Goal: Navigation & Orientation: Understand site structure

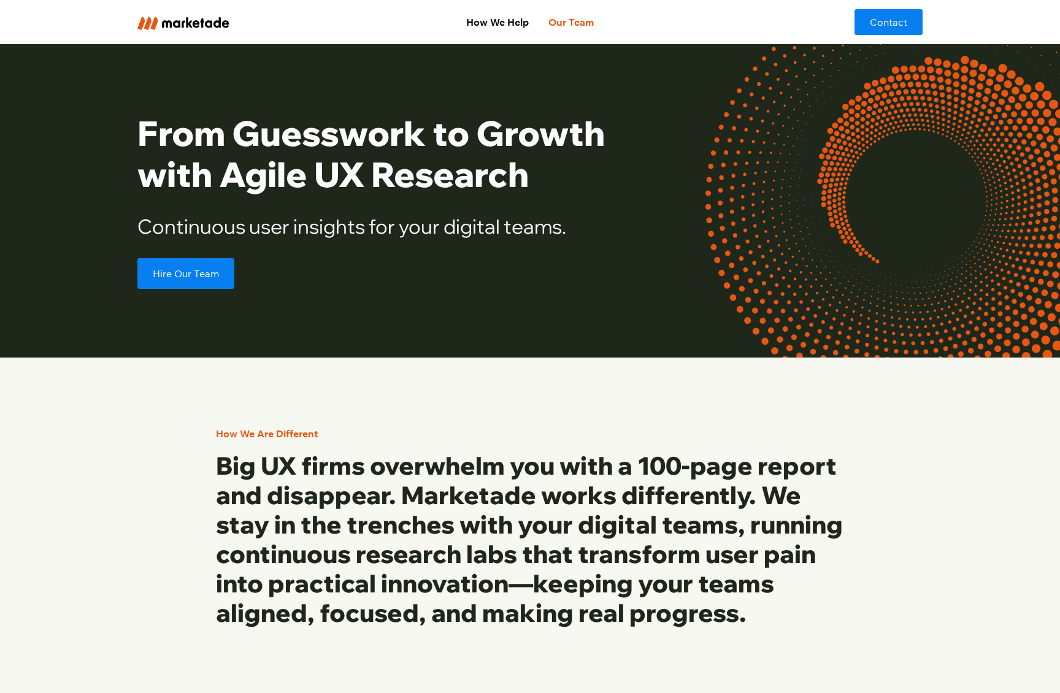
click at [560, 24] on link "Our Team" at bounding box center [570, 22] width 65 height 25
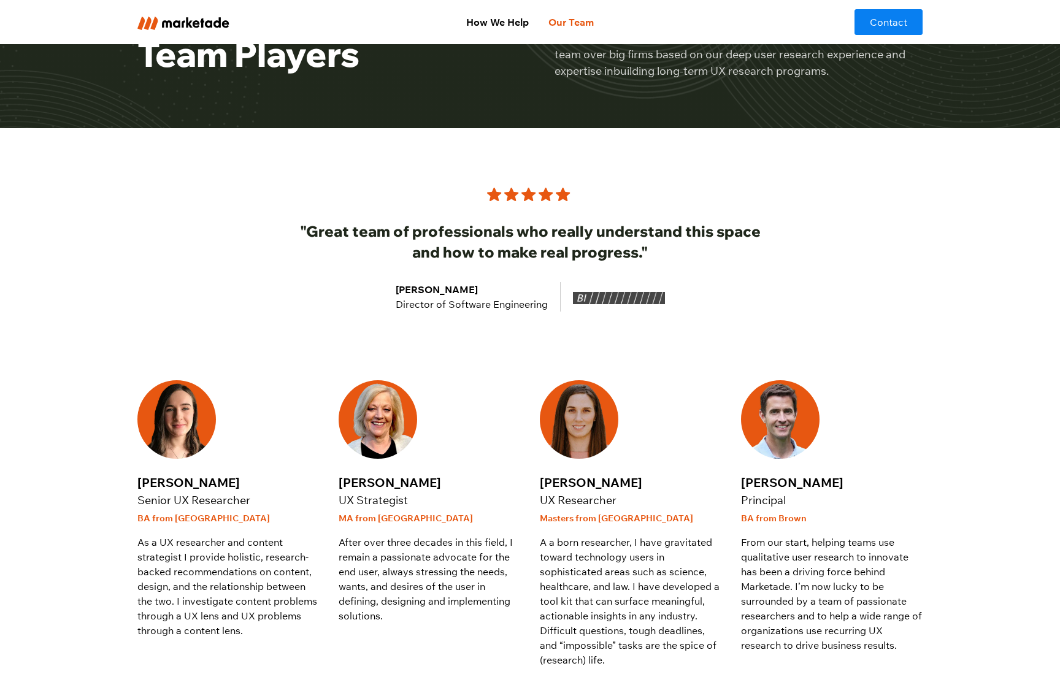
scroll to position [44, 0]
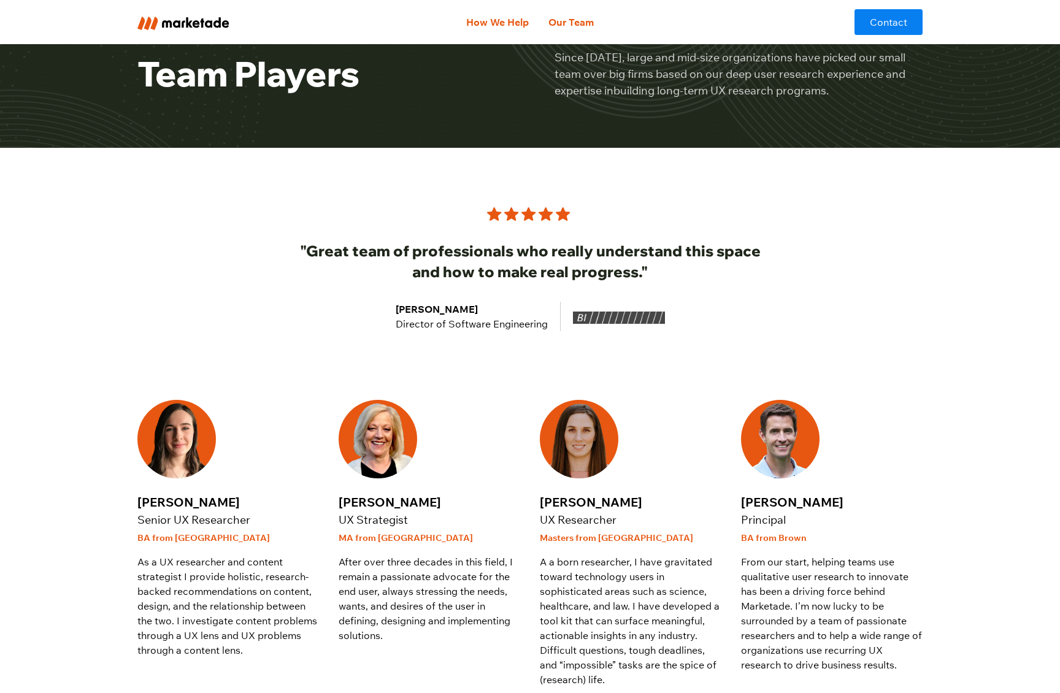
click at [523, 20] on link "How We Help" at bounding box center [497, 22] width 82 height 25
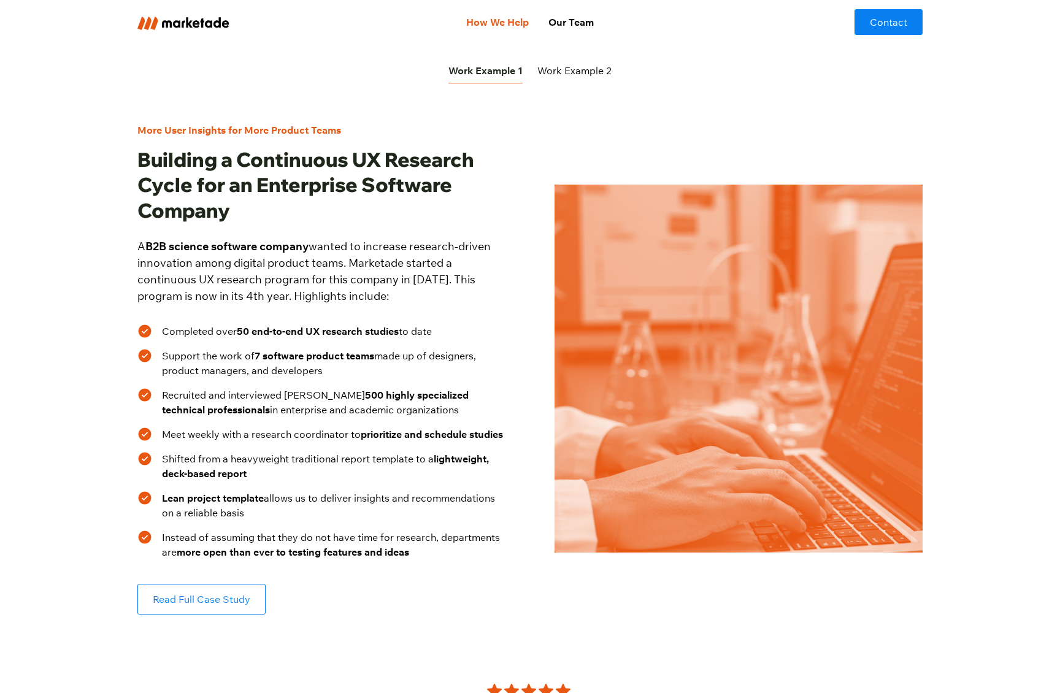
scroll to position [429, 0]
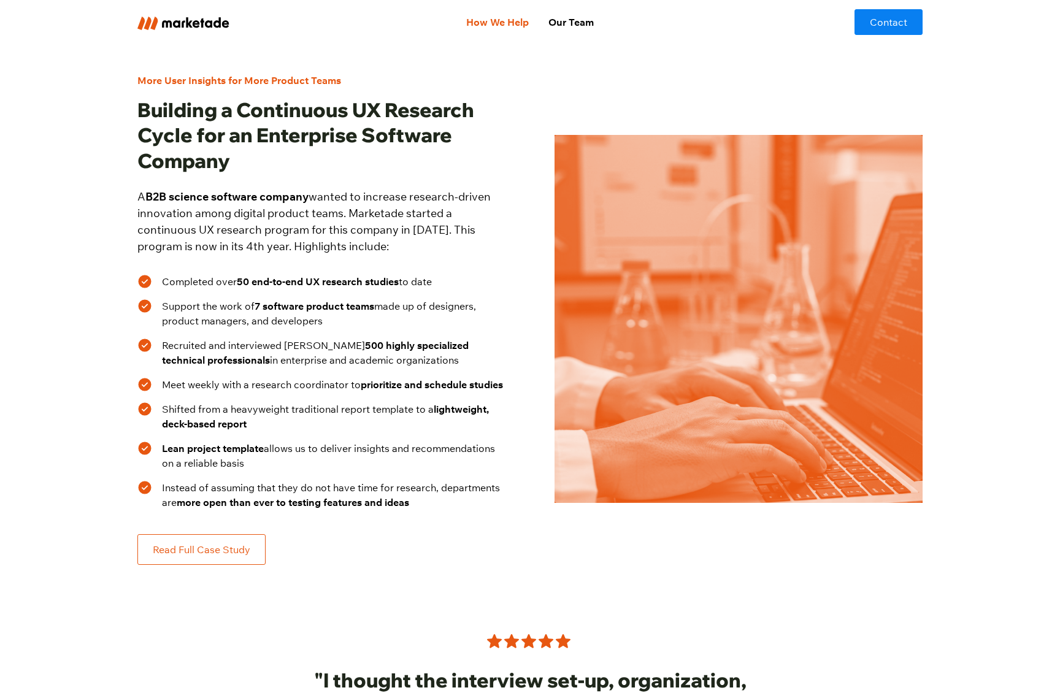
click at [218, 548] on link "Read Full Case Study" at bounding box center [201, 549] width 128 height 31
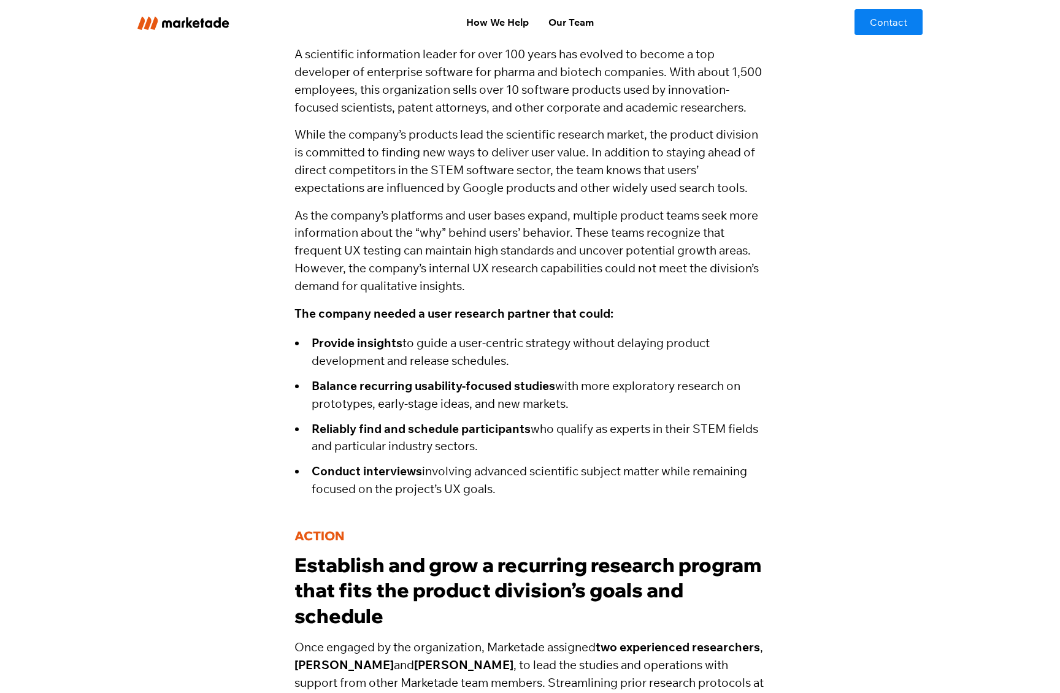
scroll to position [922, 0]
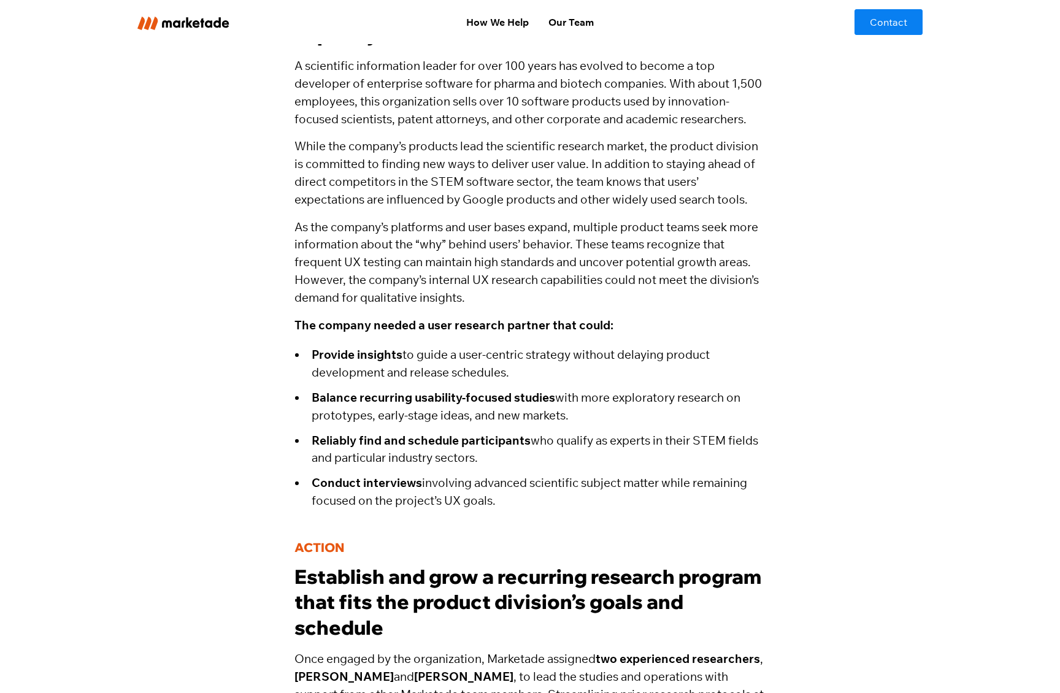
click at [221, 26] on img "home" at bounding box center [183, 23] width 92 height 13
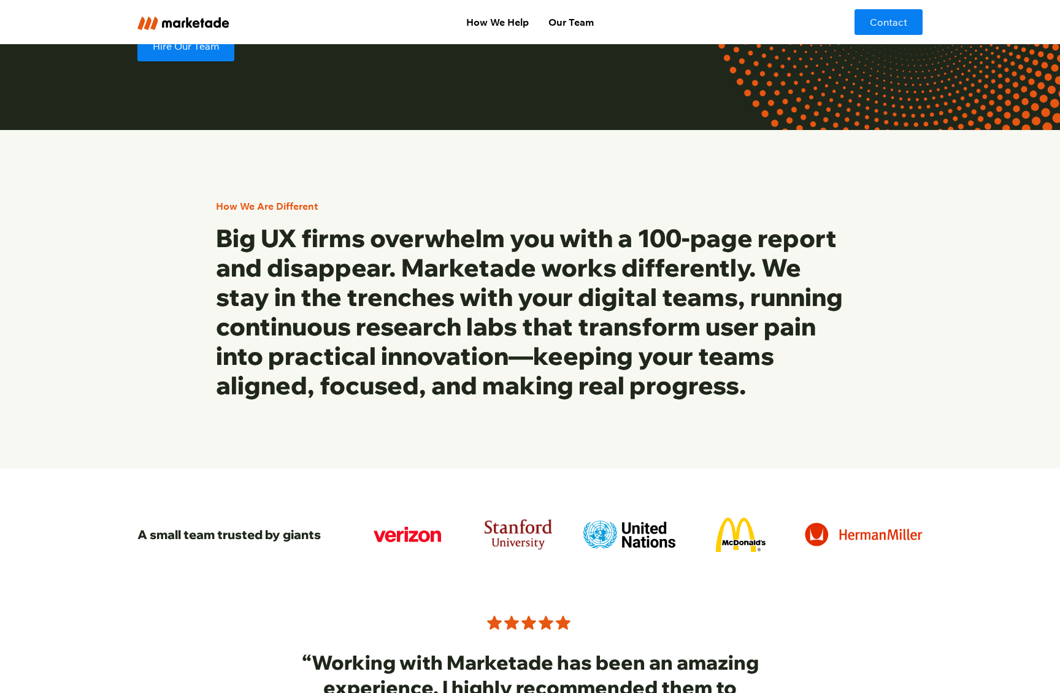
scroll to position [245, 0]
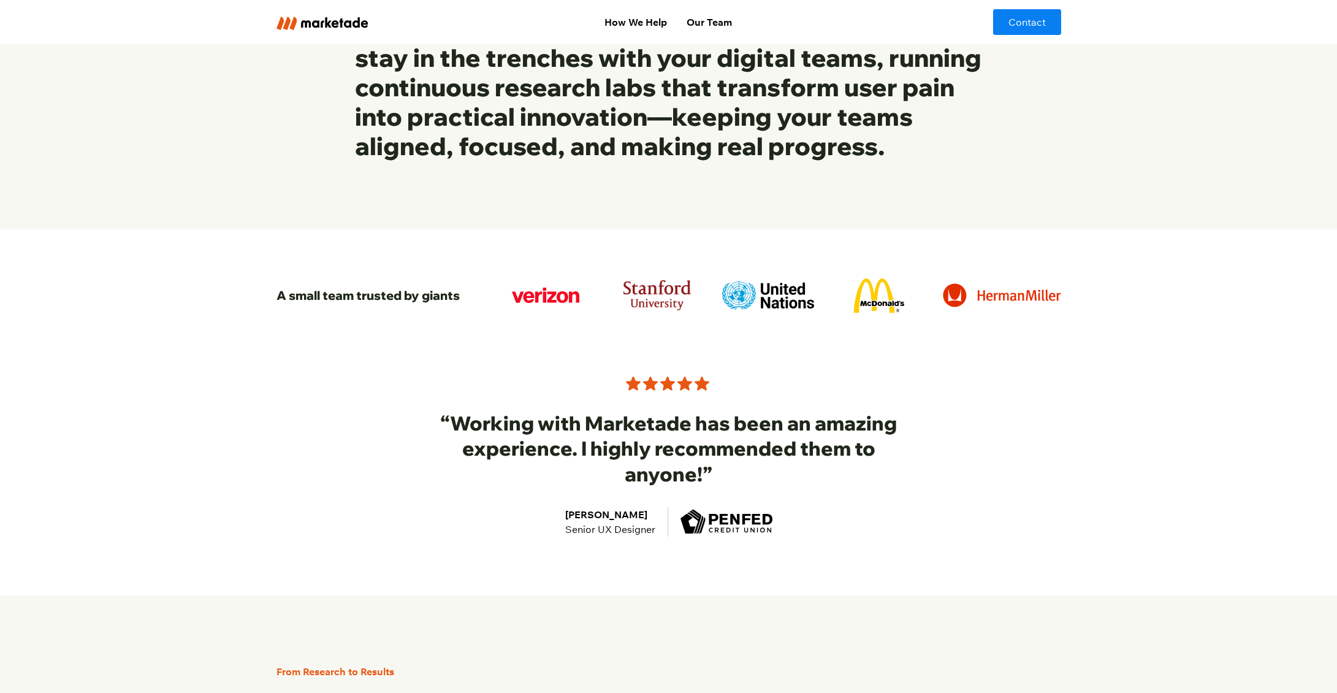
scroll to position [252, 0]
